Goal: Task Accomplishment & Management: Manage account settings

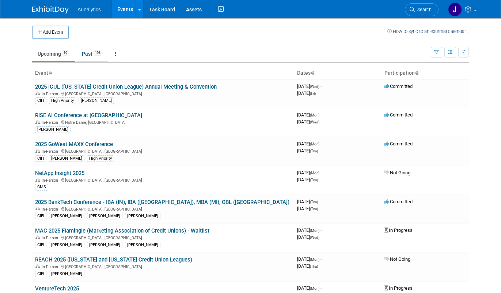
click at [97, 55] on span "198" at bounding box center [98, 52] width 10 height 5
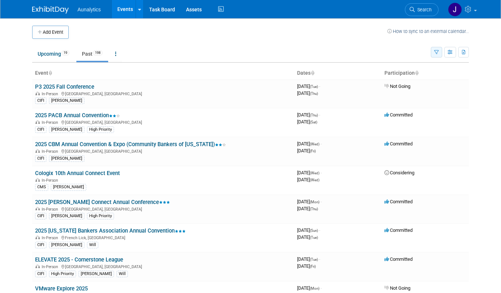
click at [437, 51] on icon "button" at bounding box center [437, 52] width 5 height 5
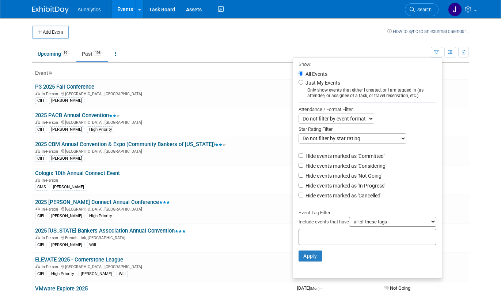
click at [335, 177] on label "Hide events marked as 'Not Going'" at bounding box center [343, 175] width 78 height 7
click at [304, 177] on input "Hide events marked as 'Not Going'" at bounding box center [301, 175] width 5 height 5
checkbox input "true"
click at [310, 259] on button "Apply" at bounding box center [310, 255] width 23 height 11
